Goal: Transaction & Acquisition: Purchase product/service

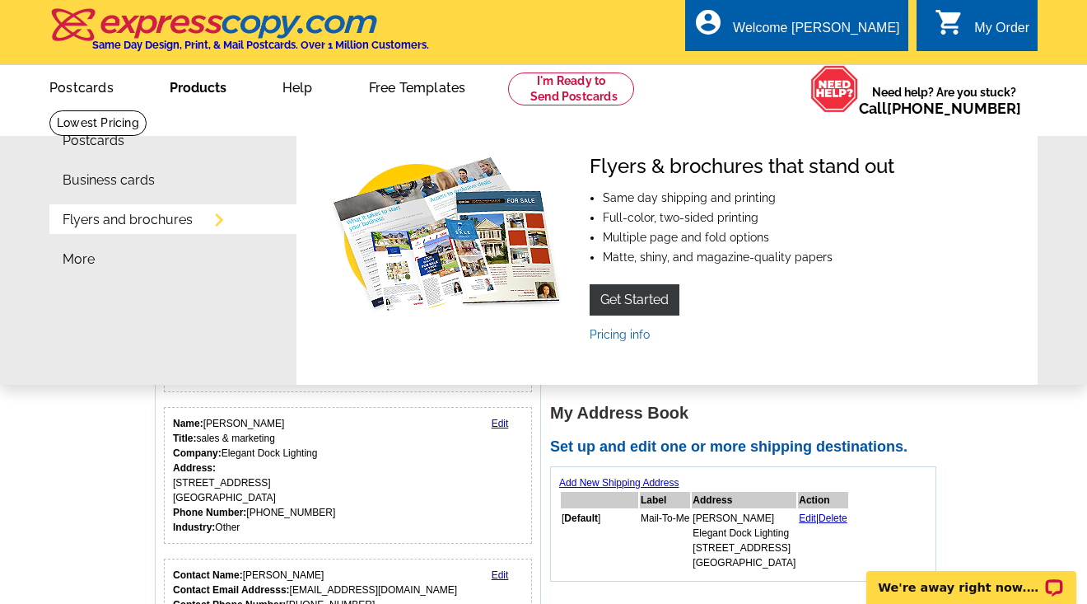
click at [215, 91] on link "Products" at bounding box center [198, 86] width 110 height 39
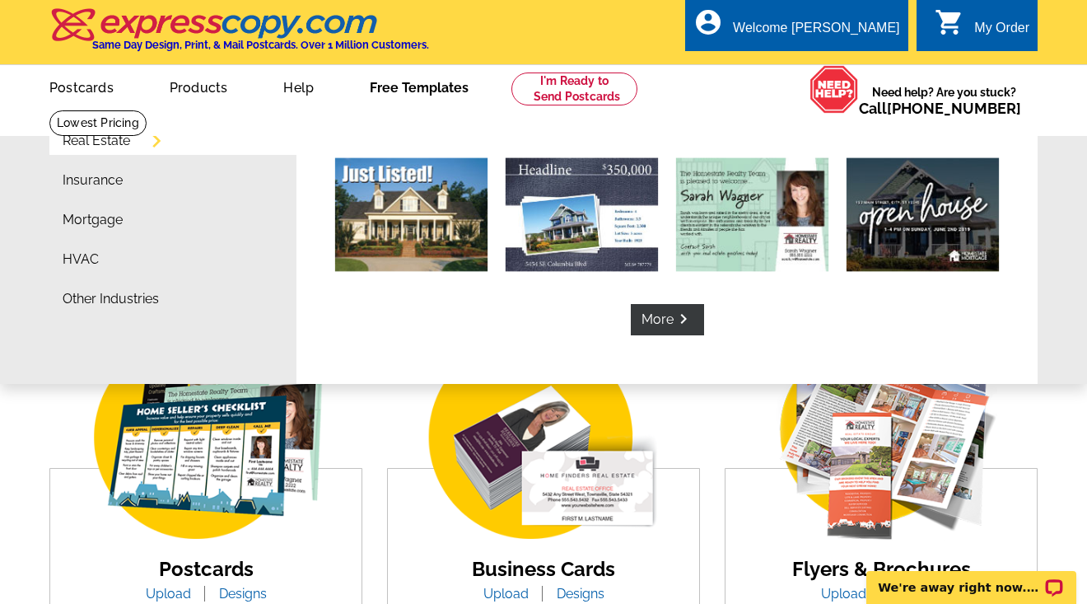
click at [434, 91] on link "Free Templates" at bounding box center [418, 86] width 151 height 39
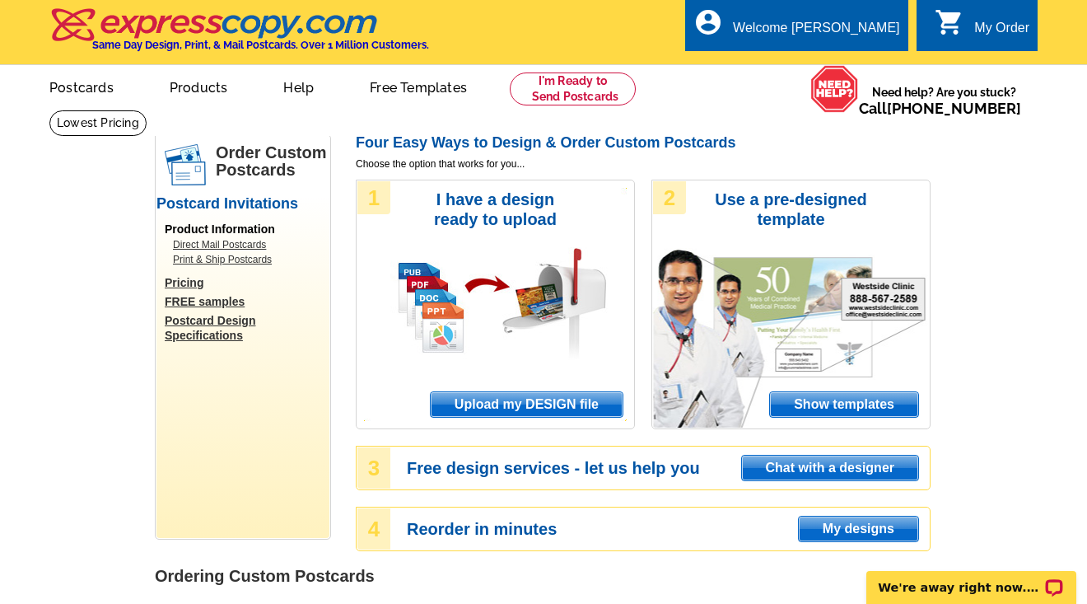
click at [535, 406] on span "Upload my DESIGN file" at bounding box center [527, 404] width 192 height 25
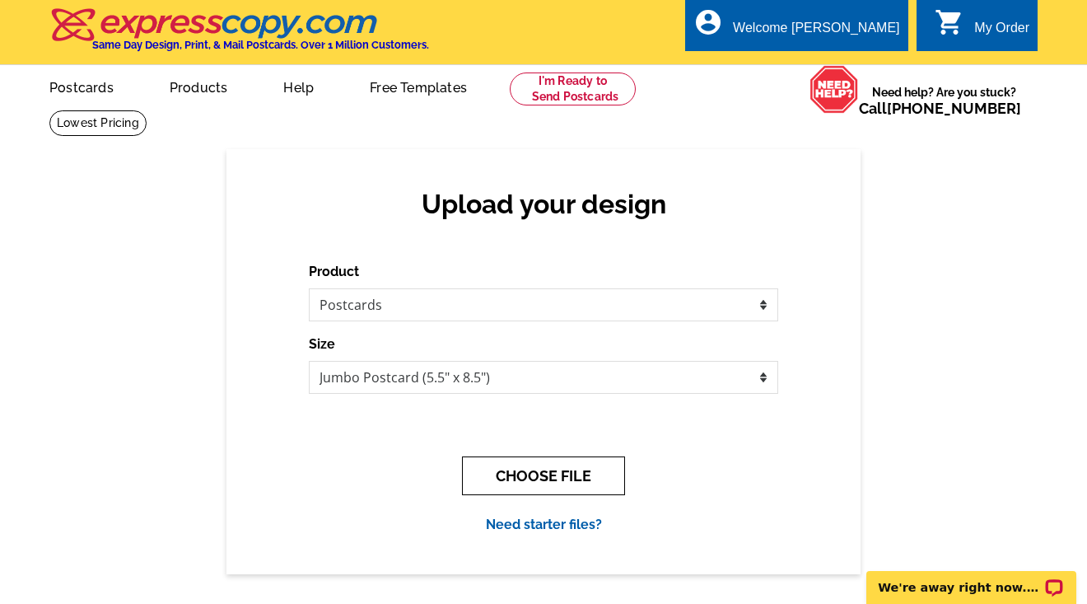
click at [554, 472] on button "CHOOSE FILE" at bounding box center [543, 475] width 163 height 39
